Goal: Information Seeking & Learning: Learn about a topic

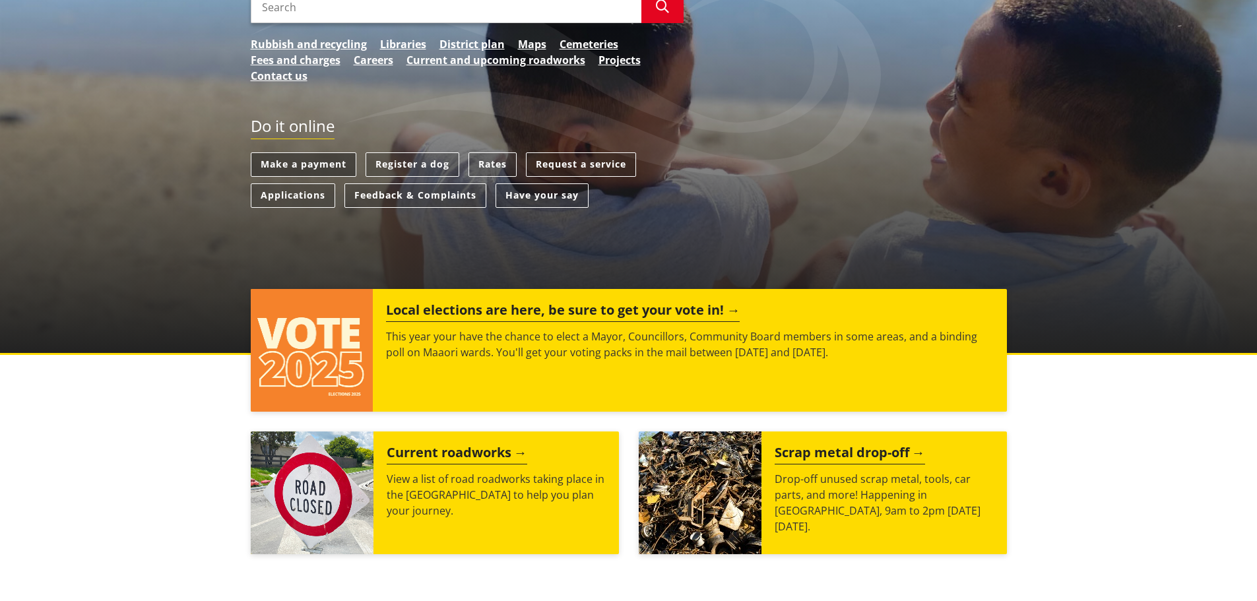
scroll to position [330, 0]
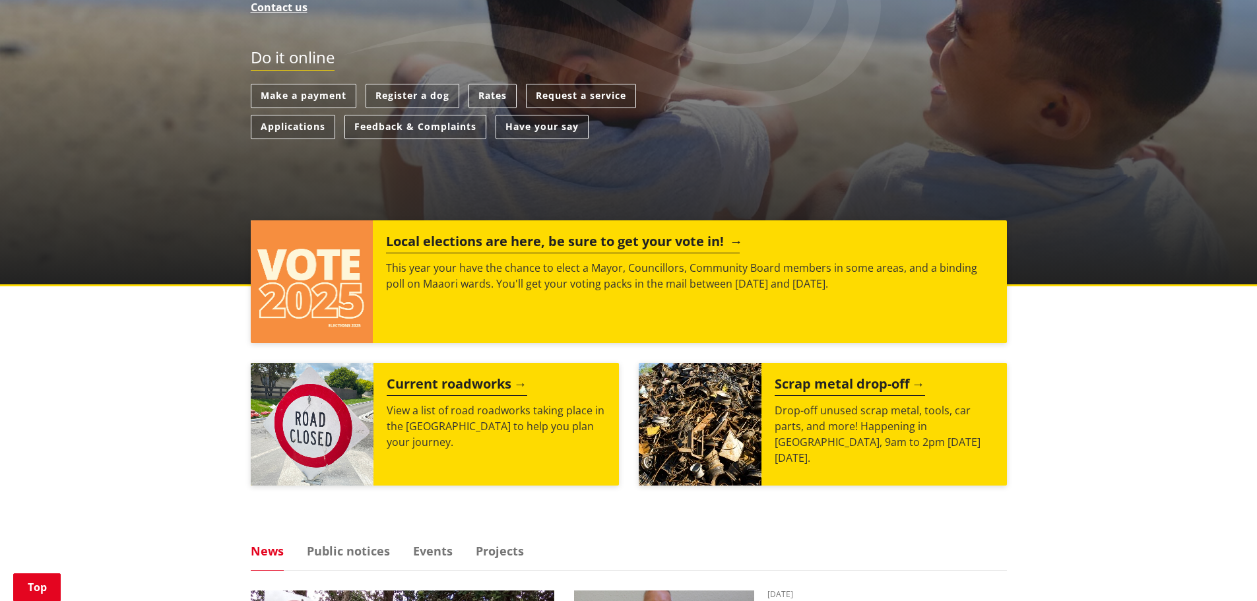
click at [595, 281] on p "This year your have the chance to elect a Mayor, Councillors, Community Board m…" at bounding box center [689, 276] width 607 height 32
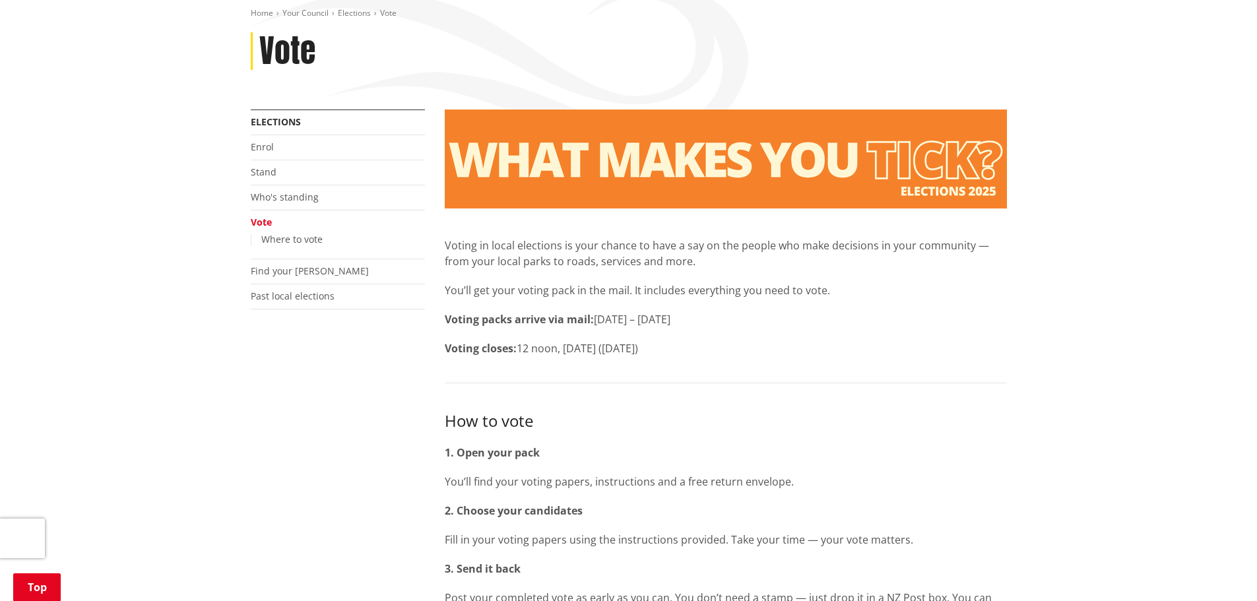
scroll to position [198, 0]
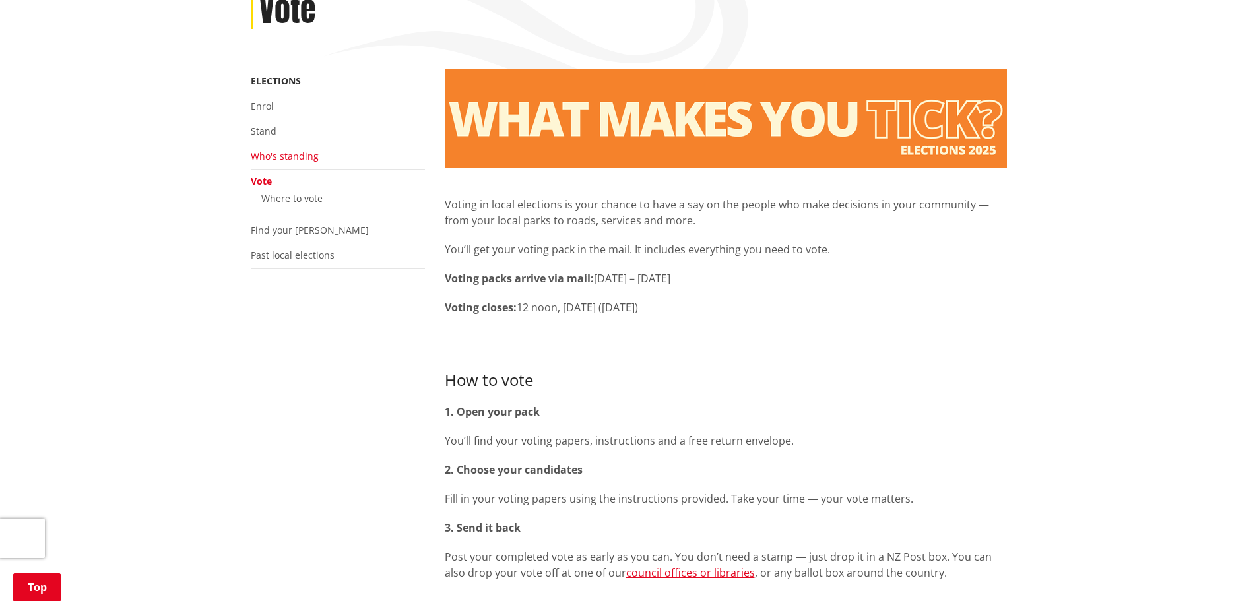
click at [290, 159] on link "Who's standing" at bounding box center [285, 156] width 68 height 13
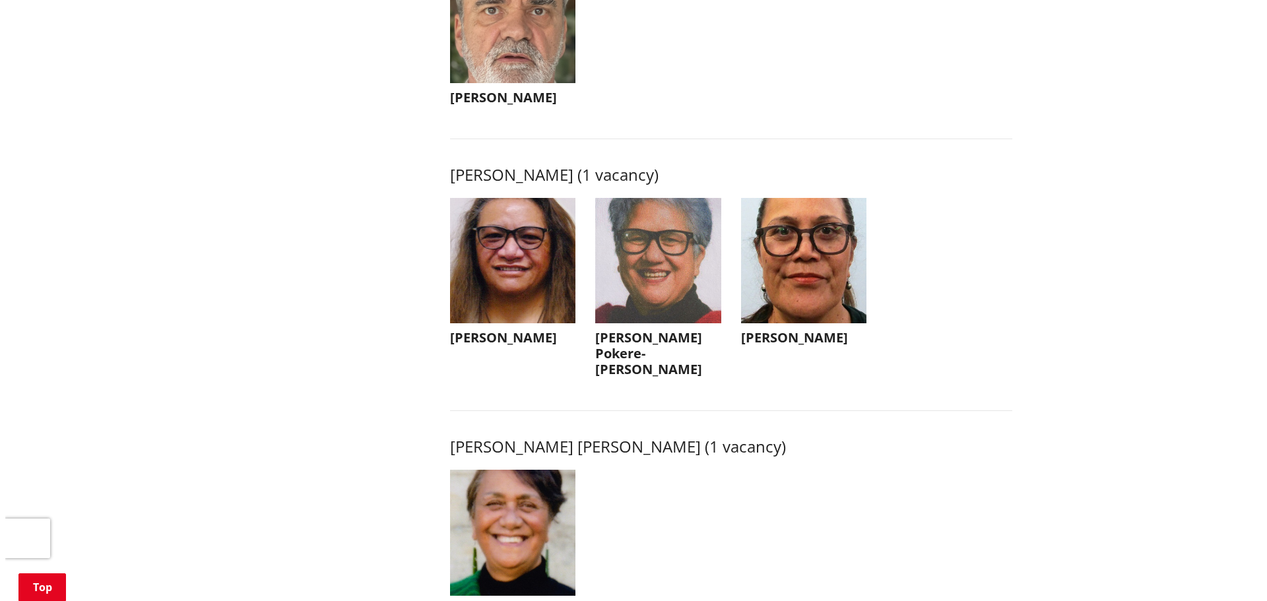
scroll to position [1715, 0]
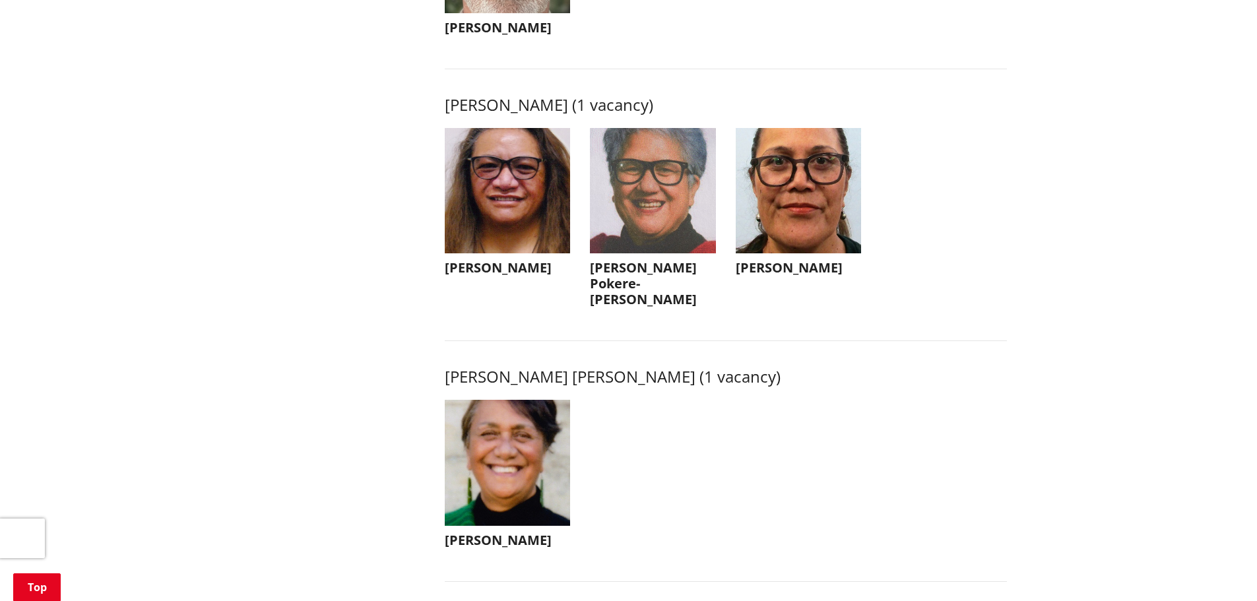
click at [518, 479] on img "button" at bounding box center [508, 463] width 126 height 126
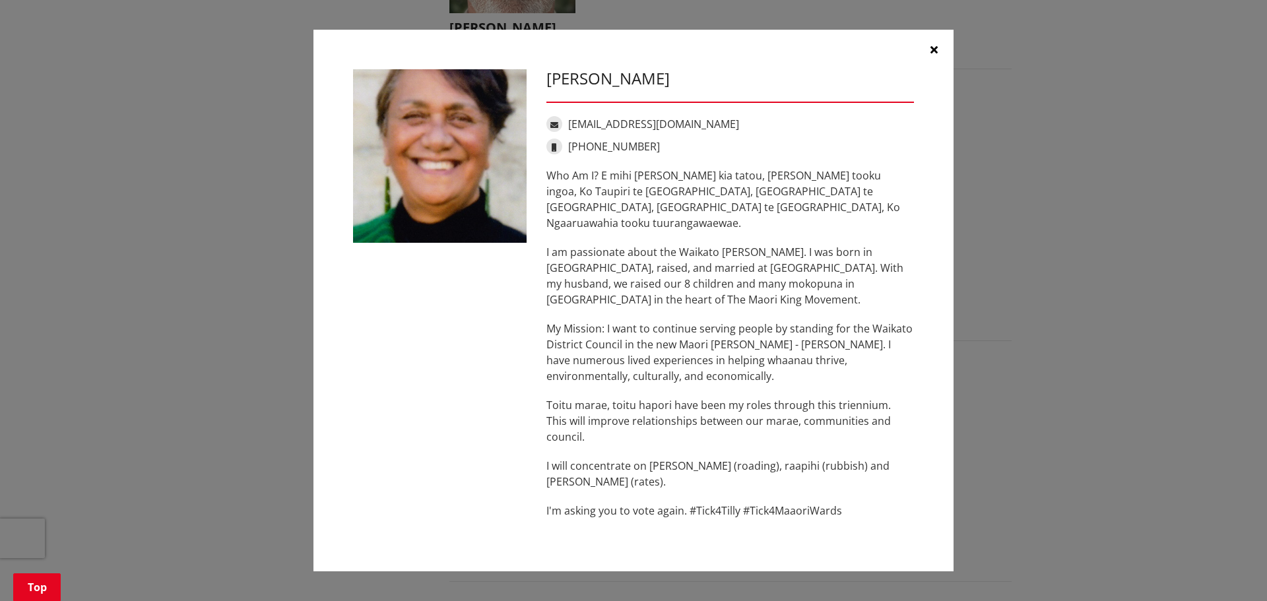
drag, startPoint x: 641, startPoint y: 168, endPoint x: 753, endPoint y: 134, distance: 116.6
click at [753, 134] on div "Tilly Turner tilly.turner1951@gmail.com +64 20 402 82705 Who Am I? E mihi ana k…" at bounding box center [729, 300] width 387 height 462
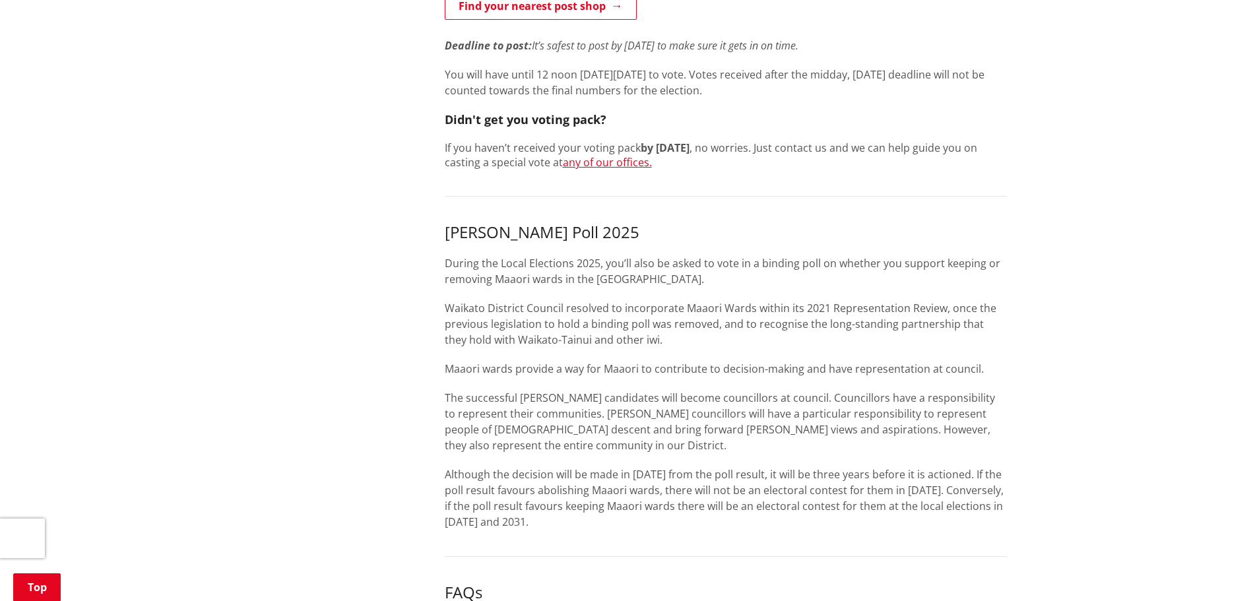
scroll to position [792, 0]
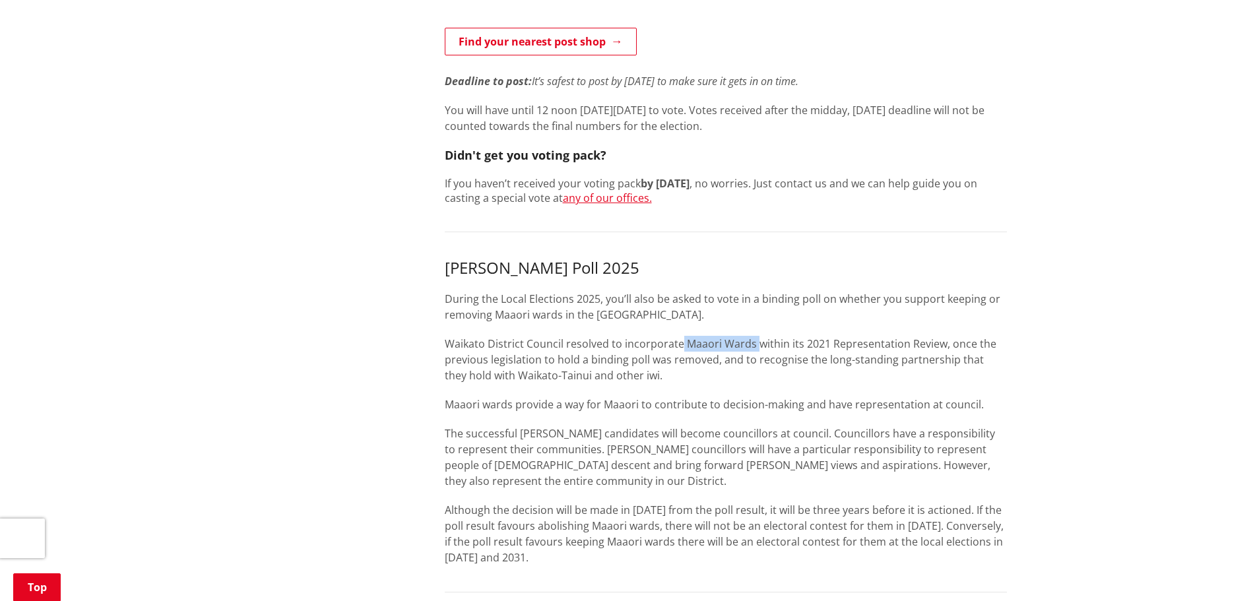
drag, startPoint x: 752, startPoint y: 344, endPoint x: 679, endPoint y: 348, distance: 72.7
click at [679, 348] on p "Waikato District Council resolved to incorporate Maaori Wards within its 2021 R…" at bounding box center [726, 359] width 562 height 47
copy p "Maaori Wards"
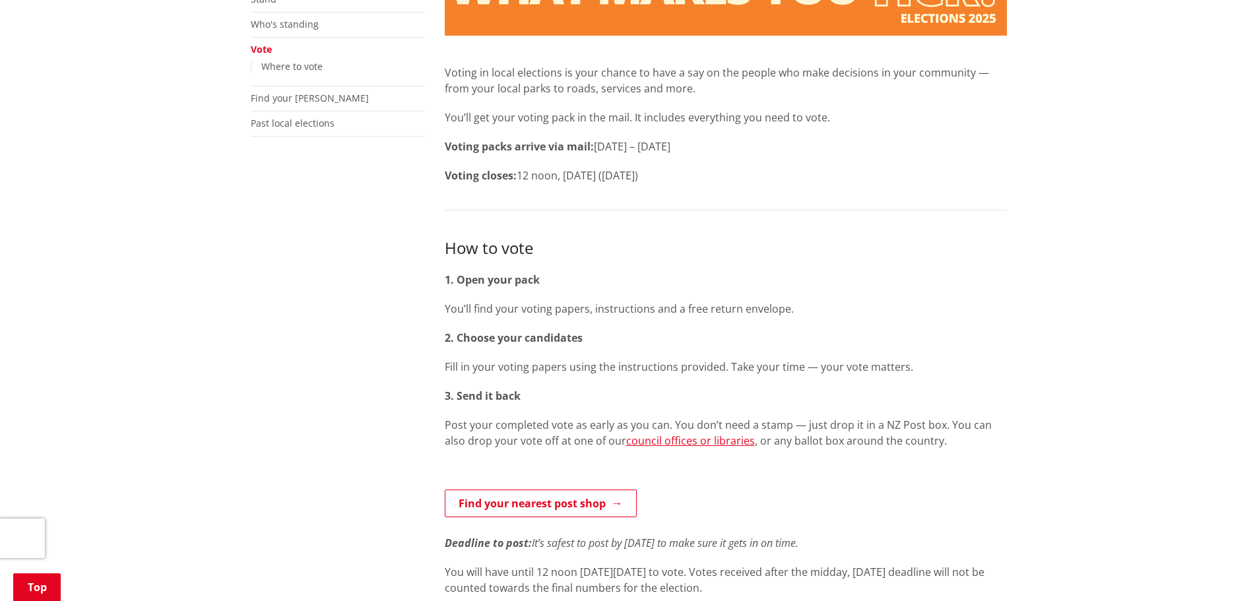
scroll to position [0, 0]
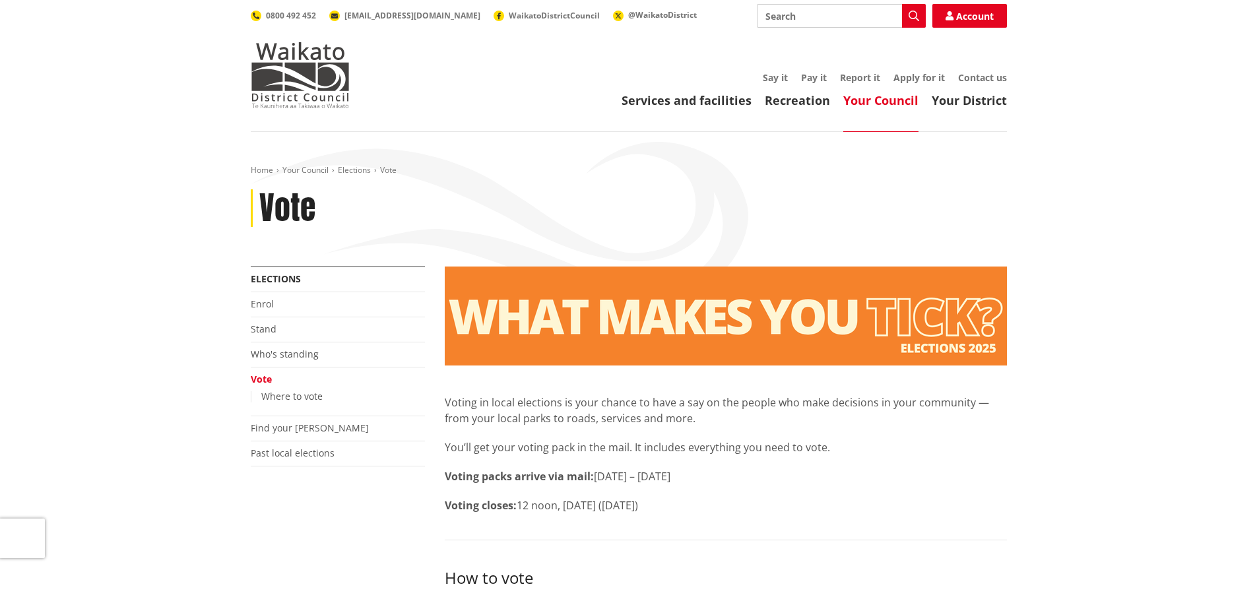
click at [317, 358] on li "Who's standing" at bounding box center [338, 354] width 174 height 25
click at [311, 351] on link "Who's standing" at bounding box center [285, 354] width 68 height 13
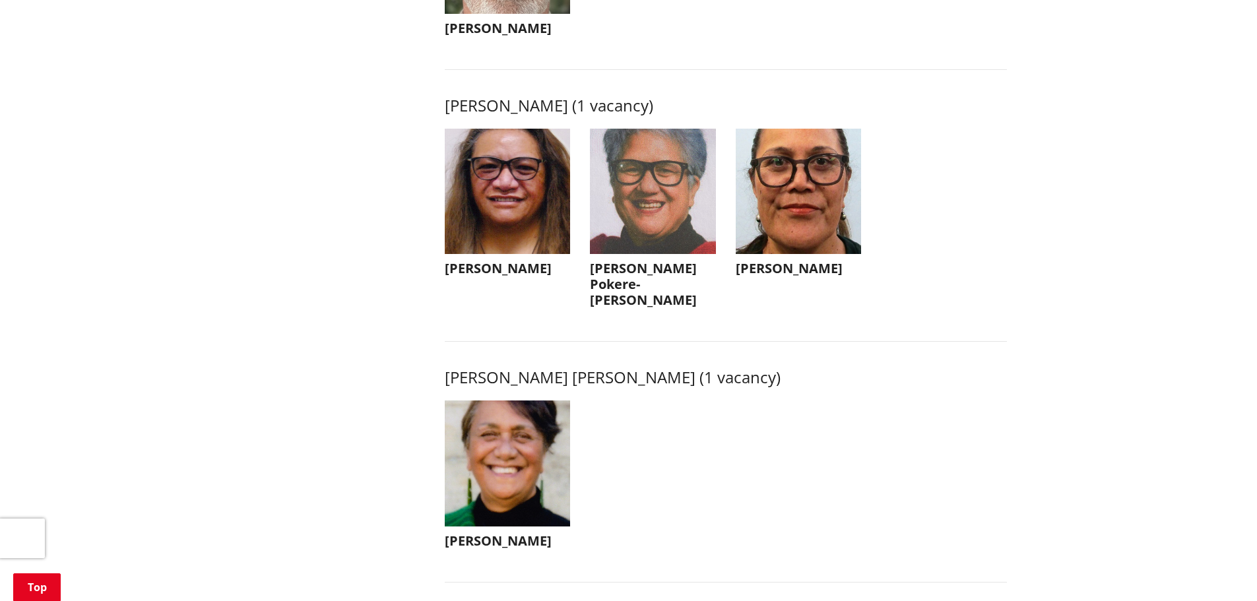
scroll to position [1715, 0]
drag, startPoint x: 447, startPoint y: 375, endPoint x: 677, endPoint y: 376, distance: 230.2
click at [677, 376] on h3 "[PERSON_NAME] [PERSON_NAME] (1 vacancy)" at bounding box center [726, 376] width 562 height 19
copy h3 "[PERSON_NAME] Takiwaa [PERSON_NAME]"
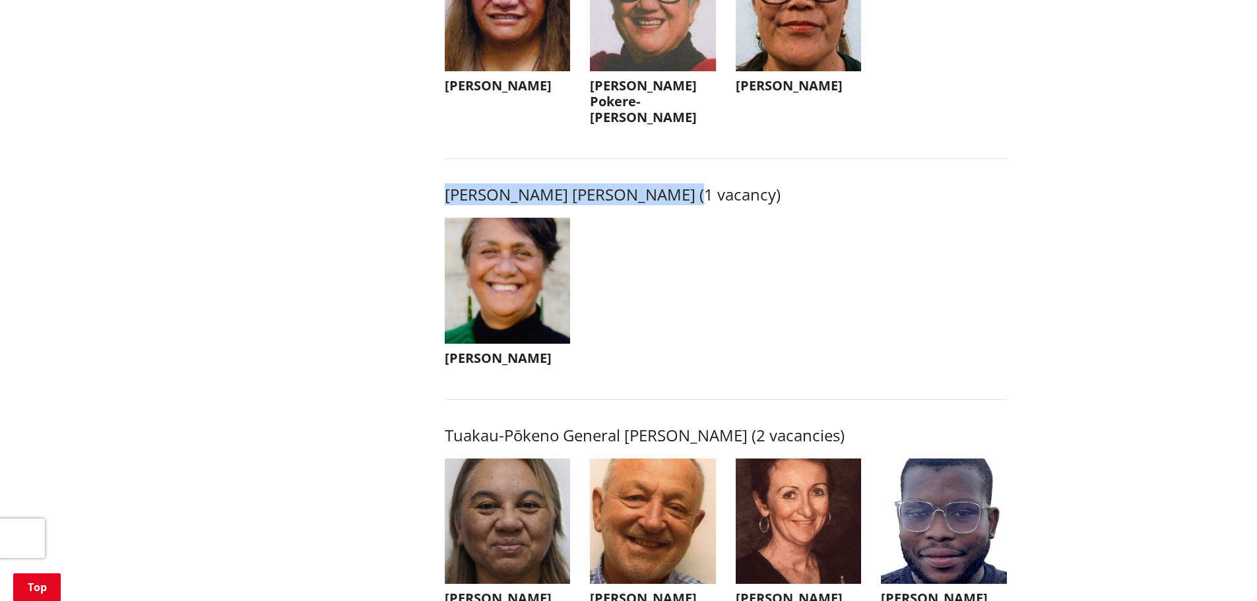
scroll to position [1913, 0]
